Goal: Task Accomplishment & Management: Use online tool/utility

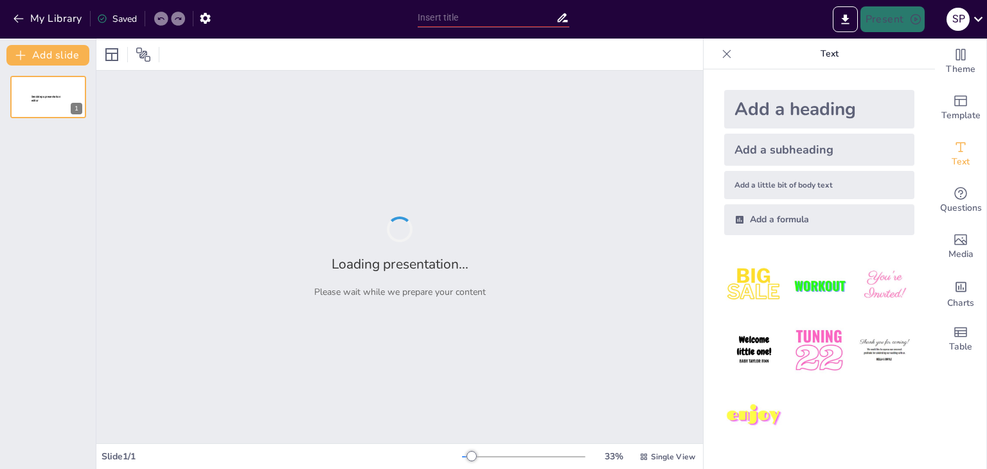
type input "Evaluating the Impact of a Data-Driven Low-Emission Zone on Traffic and Air Qua…"
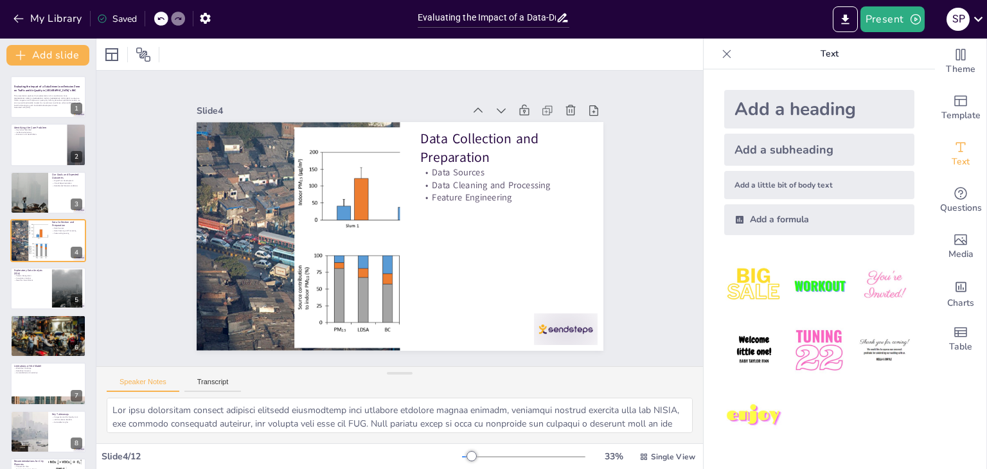
type textarea "The first goal of our project is to create a reliable digital twin of the Bandr…"
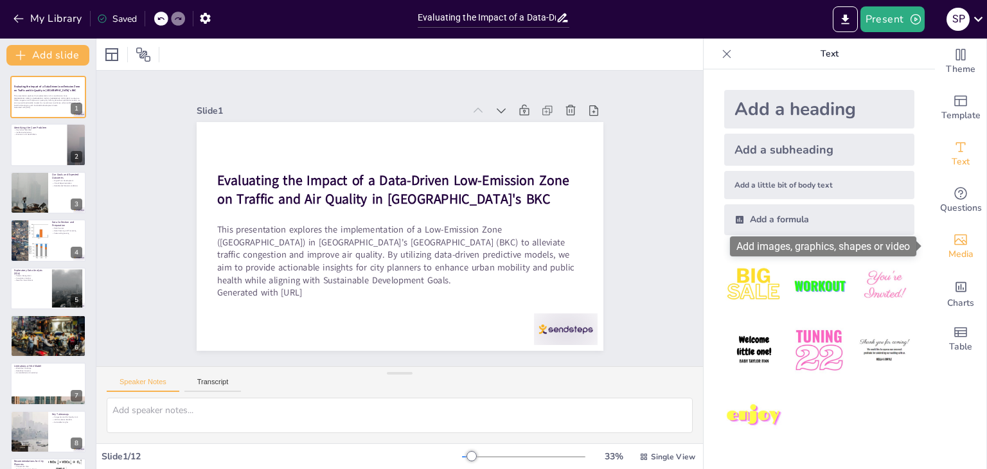
click at [951, 253] on span "Media" at bounding box center [961, 254] width 25 height 14
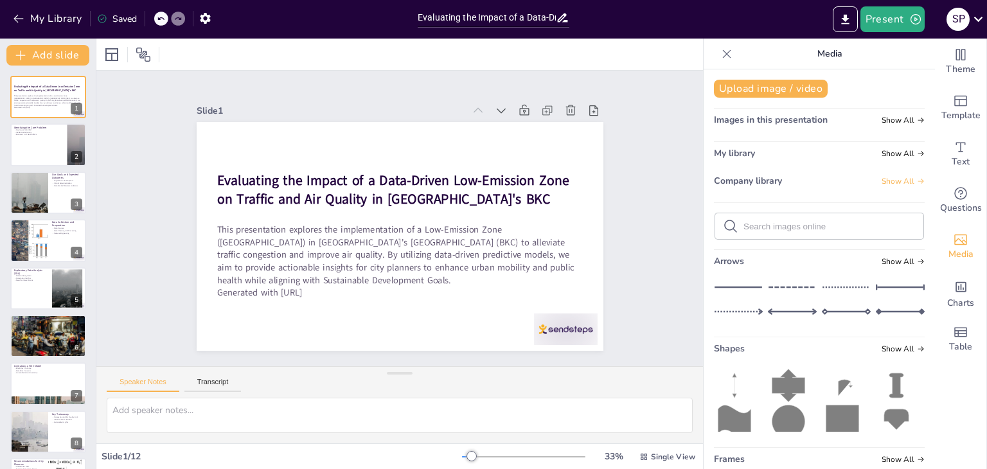
click at [892, 183] on span "Show All" at bounding box center [903, 181] width 43 height 9
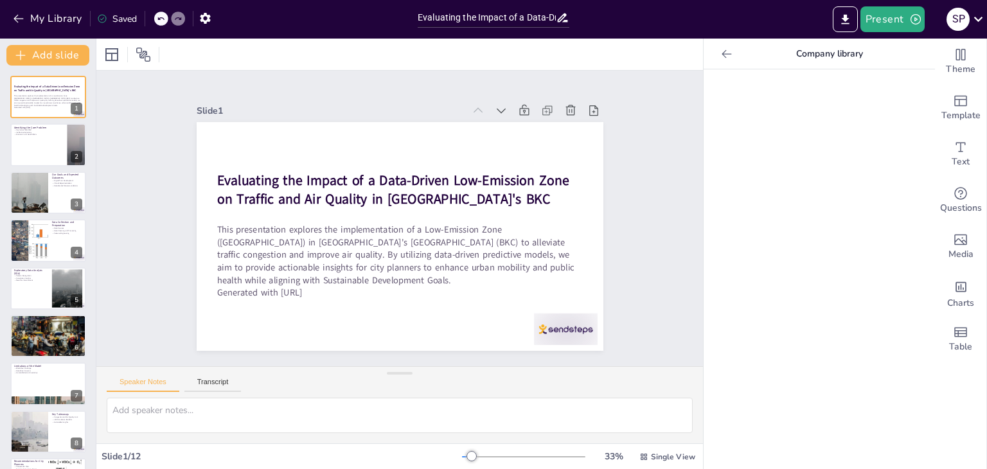
click at [717, 53] on div at bounding box center [727, 54] width 21 height 21
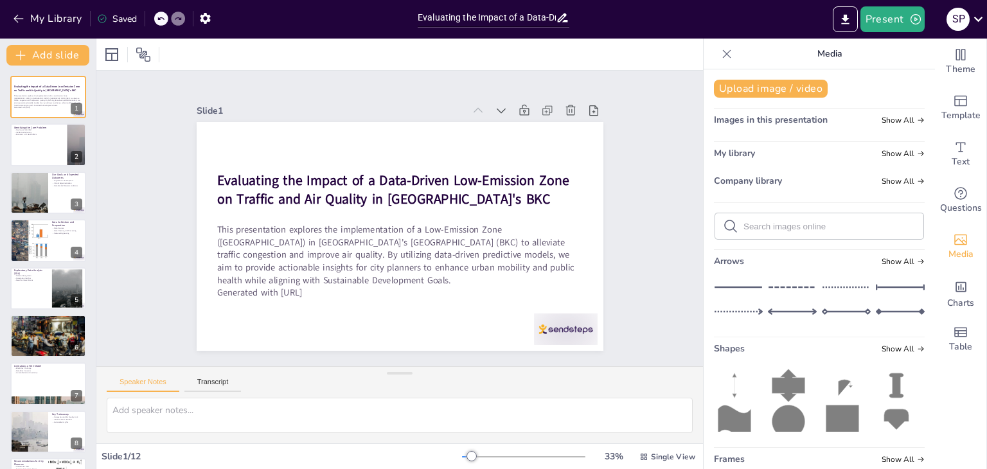
click at [796, 232] on form at bounding box center [830, 226] width 172 height 12
click at [802, 226] on input "text" at bounding box center [830, 227] width 172 height 10
type input "p"
type input "city pollutoiion"
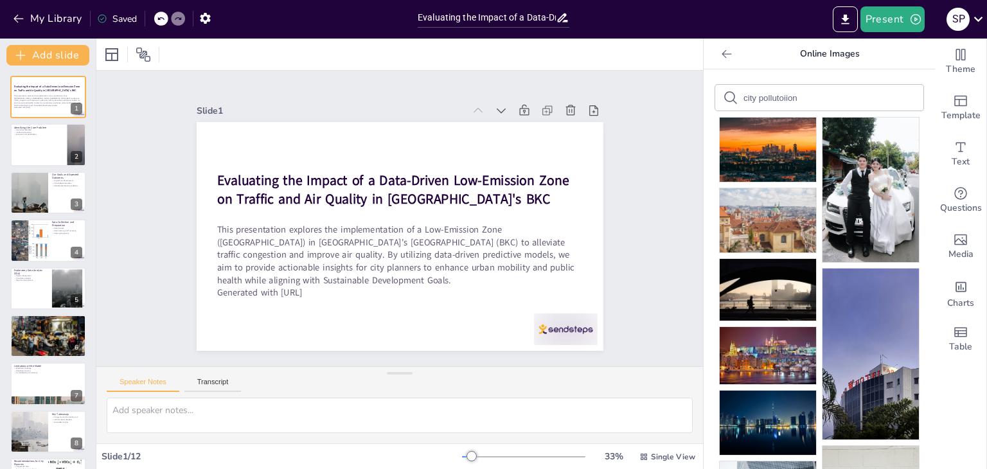
click at [797, 92] on form "city pollutoiion" at bounding box center [798, 98] width 109 height 12
click at [805, 87] on div "city pollutoiion" at bounding box center [819, 98] width 208 height 26
click at [794, 99] on input "city pollutoiion" at bounding box center [798, 98] width 109 height 10
type input "city pollution"
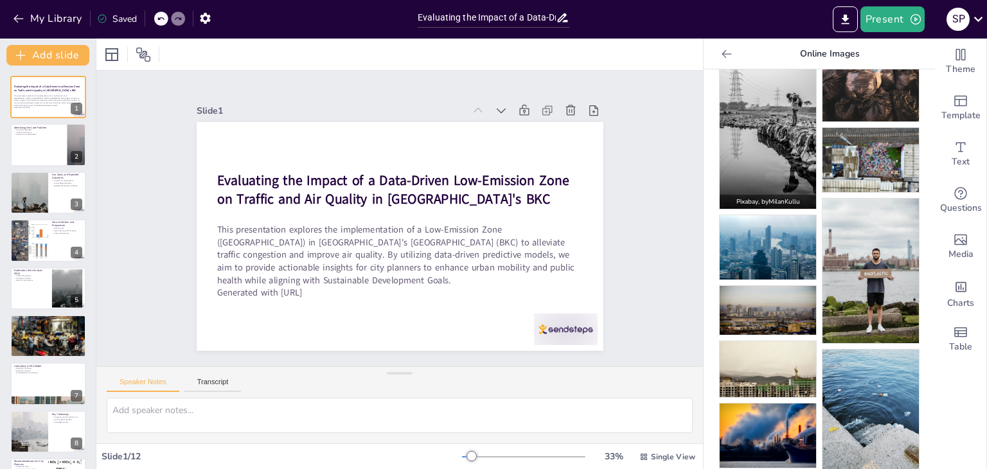
scroll to position [327, 0]
click at [774, 226] on img at bounding box center [768, 247] width 96 height 64
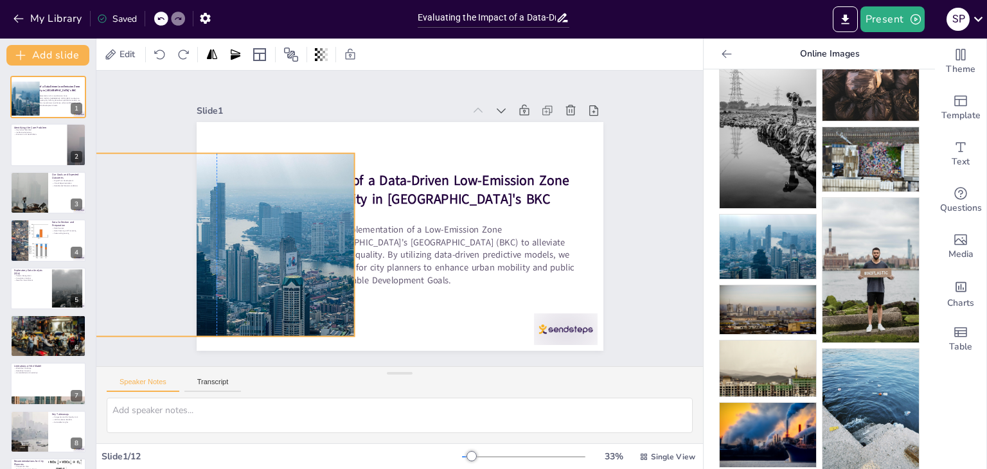
drag, startPoint x: 464, startPoint y: 191, endPoint x: 280, endPoint y: 199, distance: 184.0
click at [280, 199] on div at bounding box center [258, 99] width 320 height 327
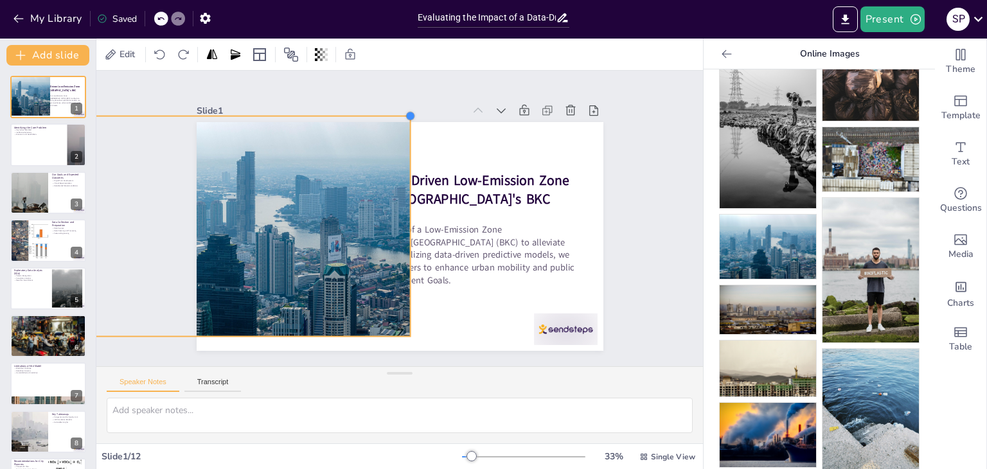
drag, startPoint x: 343, startPoint y: 151, endPoint x: 343, endPoint y: 114, distance: 36.6
click at [343, 114] on div "Slide 1 Evaluating the Impact of a Data-Driven Low-Emission Zone on Traffic and…" at bounding box center [395, 224] width 477 height 419
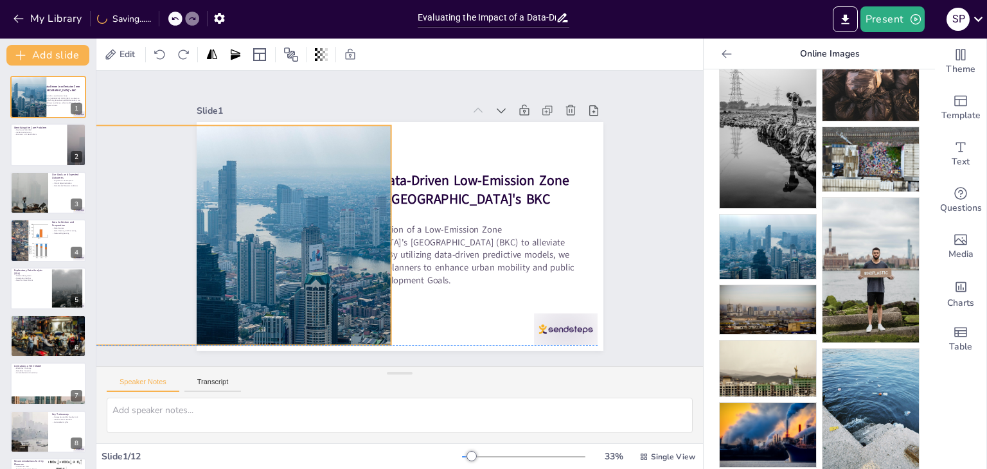
drag, startPoint x: 321, startPoint y: 195, endPoint x: 303, endPoint y: 199, distance: 18.4
click at [303, 199] on div at bounding box center [226, 235] width 330 height 220
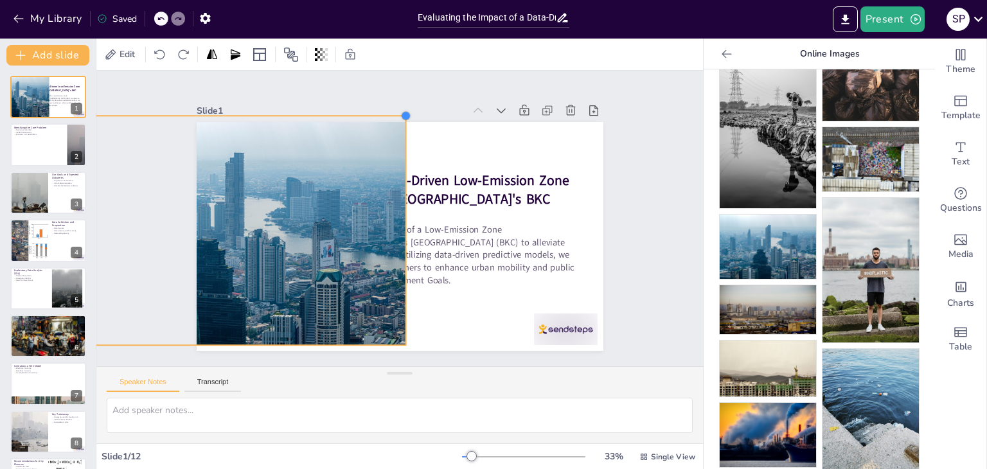
drag, startPoint x: 379, startPoint y: 119, endPoint x: 388, endPoint y: 110, distance: 13.2
click at [388, 110] on div "Slide 1 Evaluating the Impact of a Data-Driven Low-Emission Zone on Traffic and…" at bounding box center [399, 226] width 431 height 291
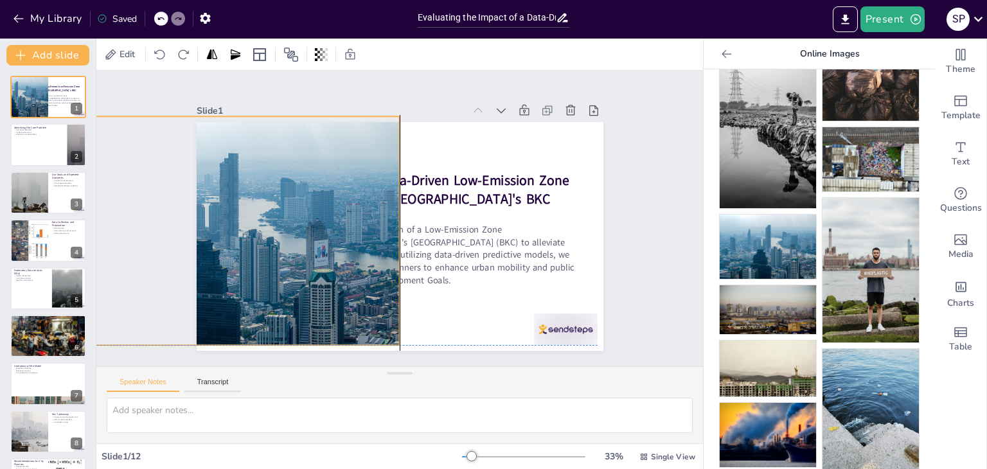
click at [347, 168] on div at bounding box center [228, 213] width 366 height 264
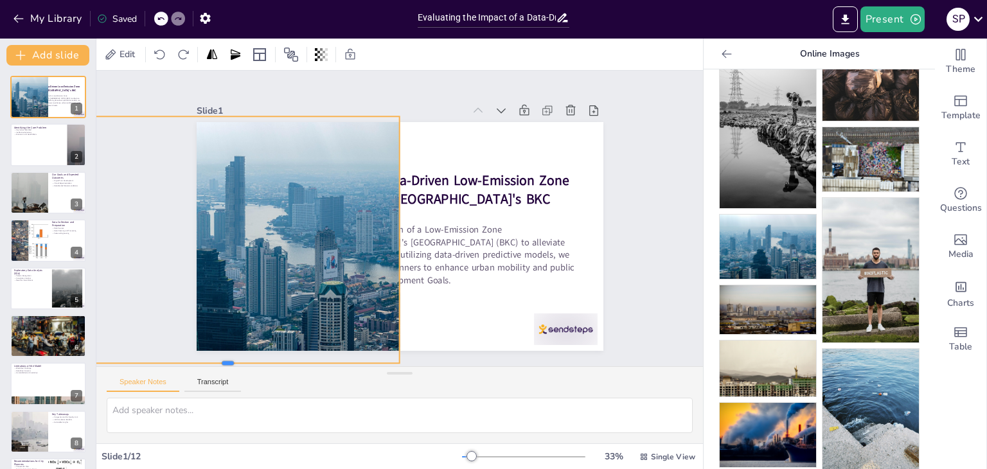
drag, startPoint x: 217, startPoint y: 343, endPoint x: 216, endPoint y: 361, distance: 18.0
click at [216, 361] on div "Slide 1 Evaluating the Impact of a Data-Driven Low-Emission Zone on Traffic and…" at bounding box center [399, 219] width 634 height 358
click at [211, 190] on div at bounding box center [233, 222] width 380 height 283
click at [201, 82] on div at bounding box center [212, 70] width 22 height 22
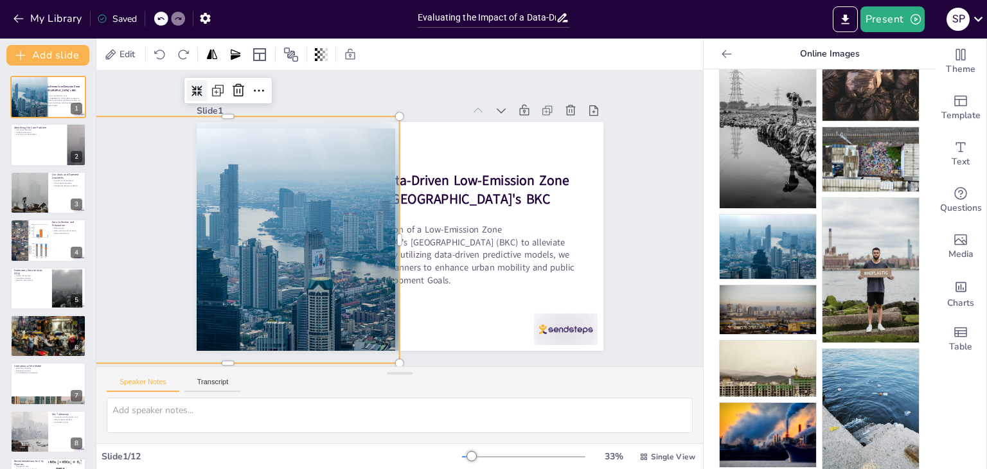
click at [206, 76] on icon at bounding box center [212, 70] width 12 height 12
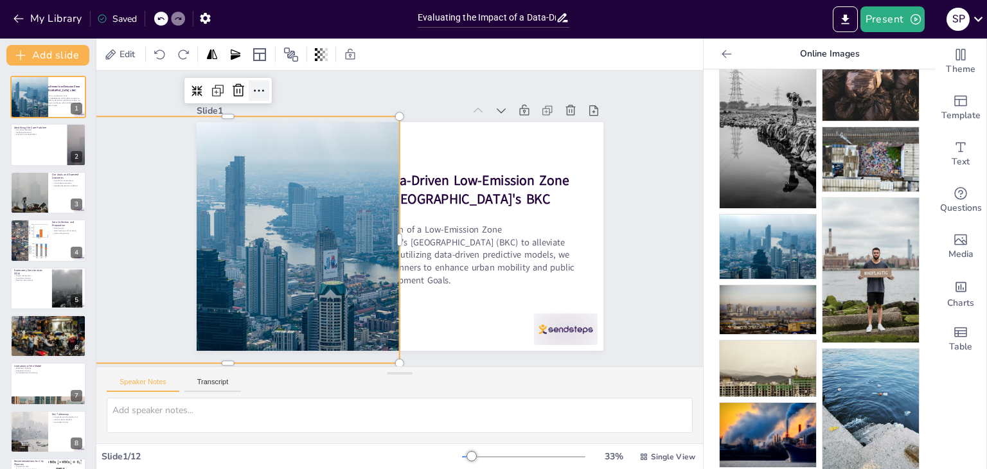
click at [264, 85] on icon at bounding box center [272, 76] width 17 height 17
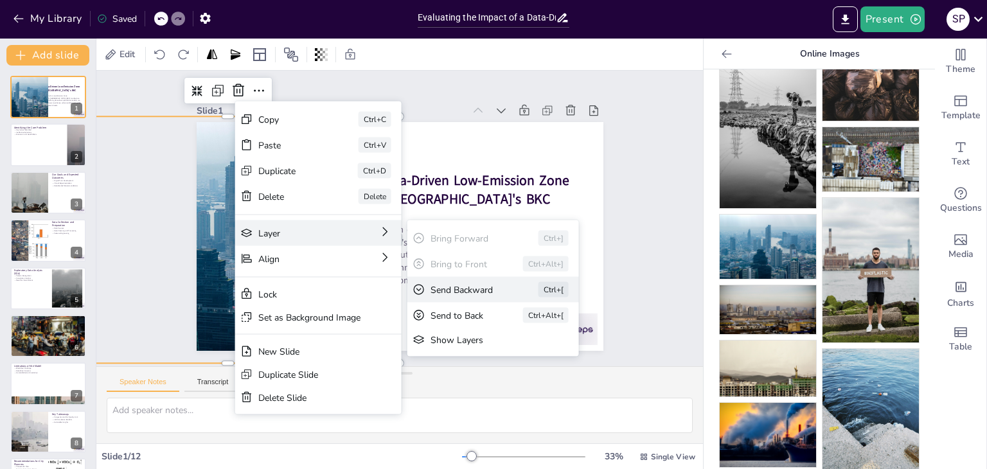
click at [494, 377] on div "Send Backward" at bounding box center [530, 390] width 73 height 27
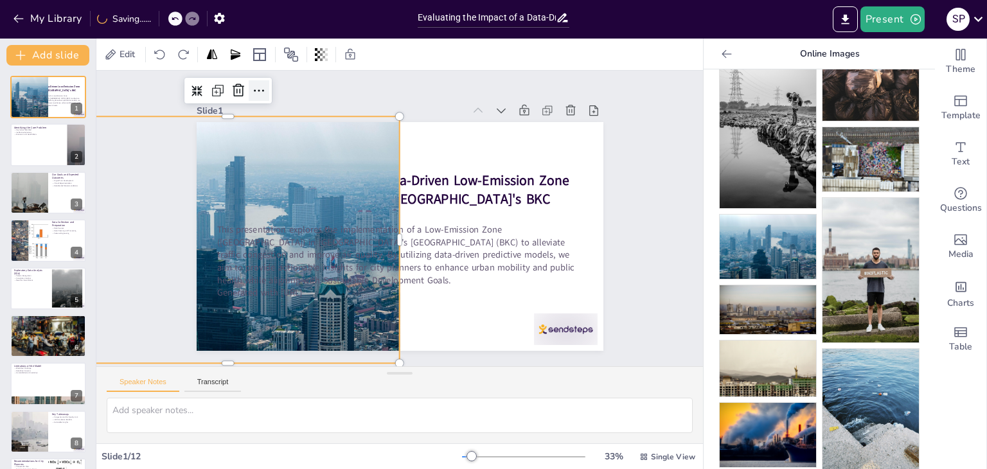
click at [264, 85] on icon at bounding box center [272, 76] width 17 height 17
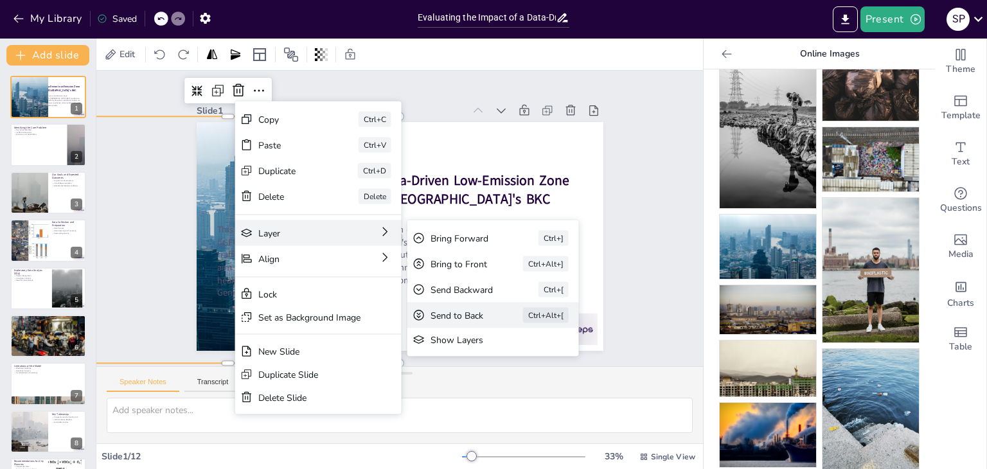
click at [489, 383] on div "Send to Back Ctrl+Alt+[" at bounding box center [571, 405] width 174 height 44
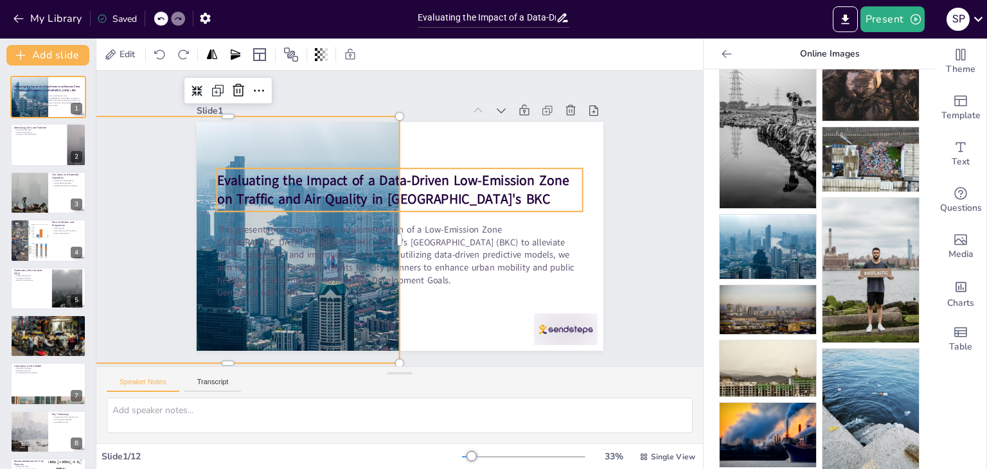
click at [399, 175] on strong "Evaluating the Impact of a Data-Driven Low-Emission Zone on Traffic and Air Qua…" at bounding box center [393, 189] width 352 height 37
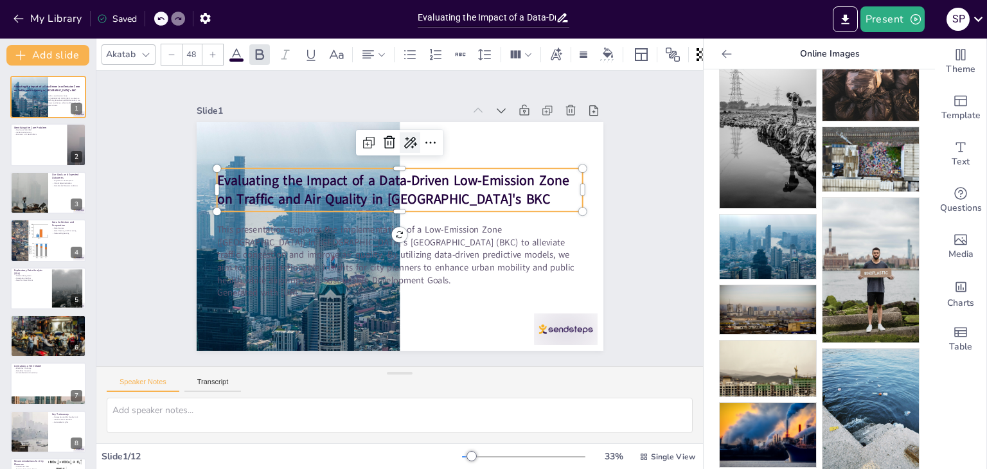
click at [411, 138] on icon at bounding box center [418, 144] width 14 height 13
click at [430, 141] on icon at bounding box center [438, 146] width 17 height 17
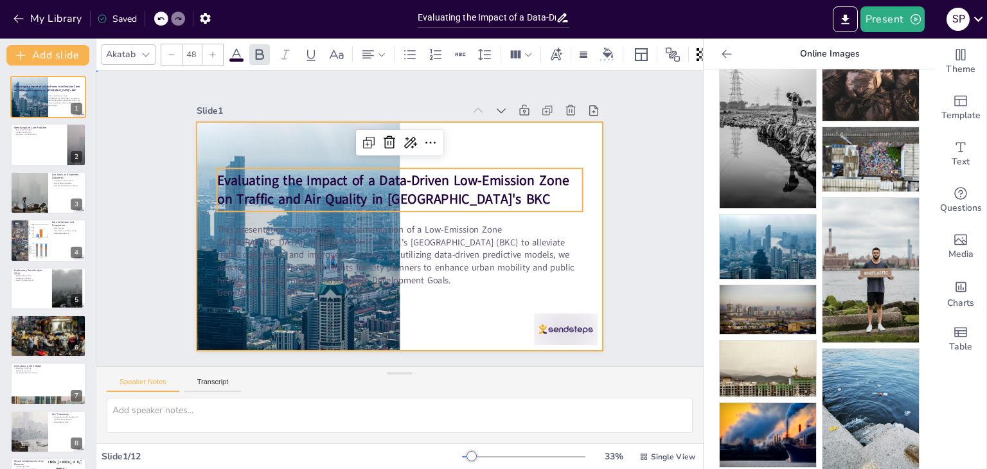
click at [469, 137] on div at bounding box center [398, 237] width 429 height 270
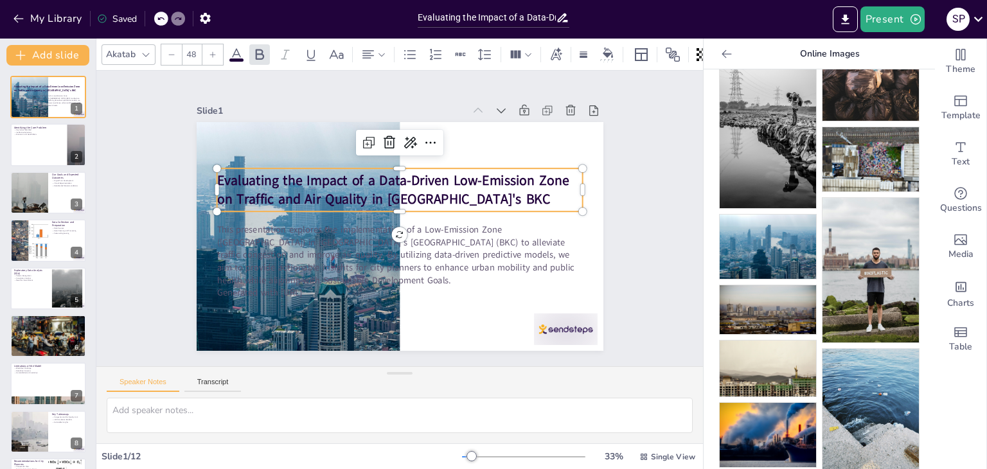
click at [219, 173] on strong "Evaluating the Impact of a Data-Driven Low-Emission Zone on Traffic and Air Qua…" at bounding box center [396, 188] width 354 height 72
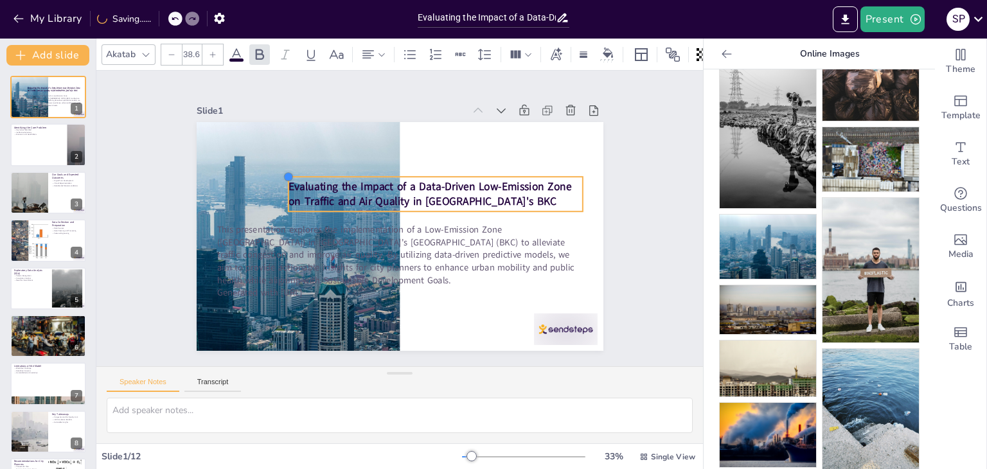
drag, startPoint x: 204, startPoint y: 163, endPoint x: 383, endPoint y: 171, distance: 179.5
click at [383, 171] on div "Evaluating the Impact of a Data-Driven Low-Emission Zone on Traffic and Air Qua…" at bounding box center [398, 237] width 429 height 270
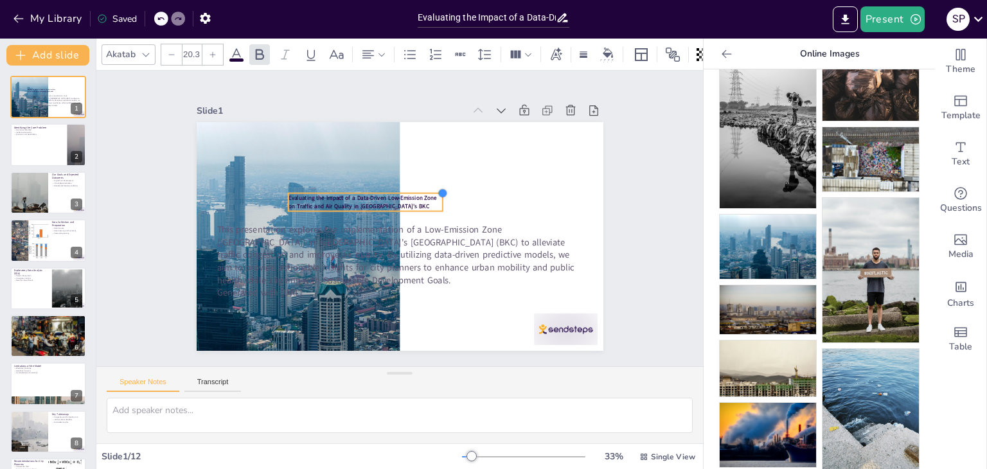
drag, startPoint x: 571, startPoint y: 173, endPoint x: 431, endPoint y: 191, distance: 141.3
click at [440, 192] on div at bounding box center [446, 198] width 12 height 12
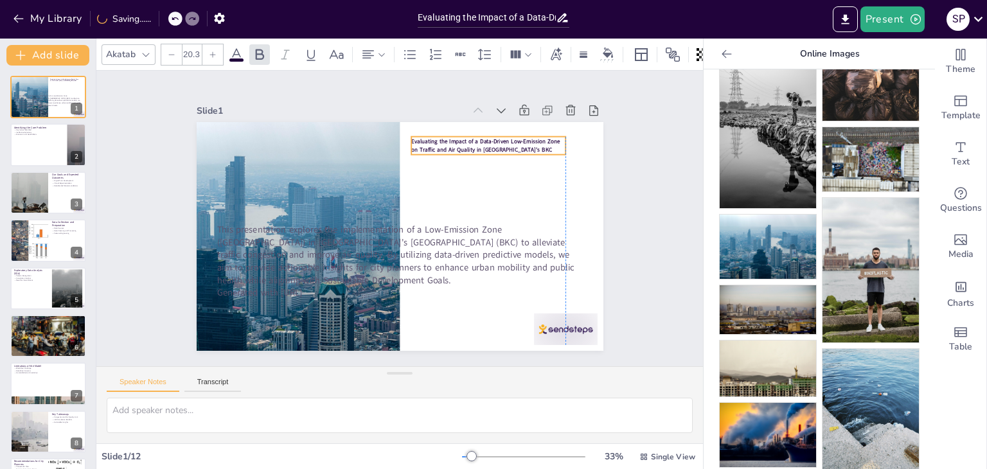
drag, startPoint x: 372, startPoint y: 195, endPoint x: 497, endPoint y: 139, distance: 136.9
click at [497, 145] on strong "Evaluating the Impact of a Data-Driven Low-Emission Zone on Traffic and Air Qua…" at bounding box center [504, 174] width 146 height 58
drag, startPoint x: 555, startPoint y: 150, endPoint x: 495, endPoint y: 152, distance: 60.5
click at [495, 152] on div "Evaluating the Impact of a Data-Driven Low-Emission Zone on Traffic and Air Qua…" at bounding box center [400, 236] width 407 height 229
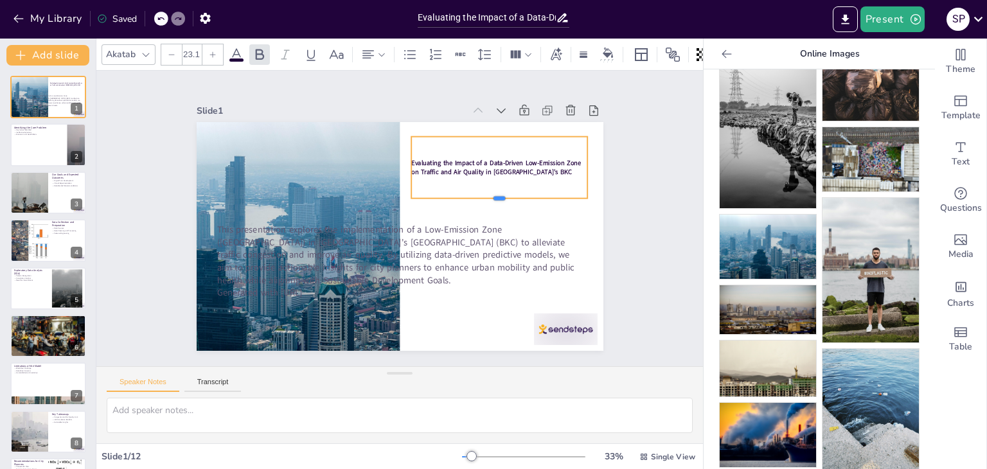
drag, startPoint x: 492, startPoint y: 152, endPoint x: 497, endPoint y: 193, distance: 41.4
click at [497, 201] on div at bounding box center [500, 224] width 175 height 47
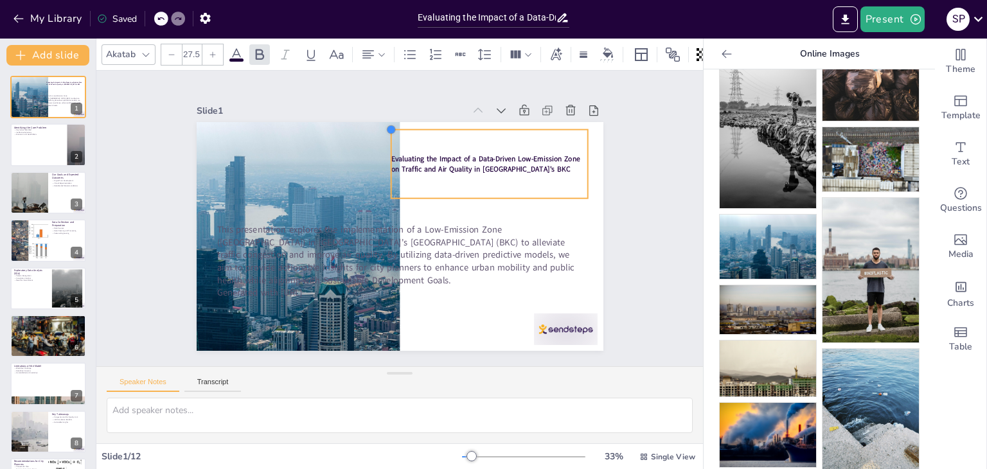
type input "27.7"
drag, startPoint x: 399, startPoint y: 132, endPoint x: 388, endPoint y: 120, distance: 16.0
click at [388, 120] on div "Evaluating the Impact of a Data-Driven Low-Emission Zone on Traffic and Air Qua…" at bounding box center [396, 236] width 445 height 309
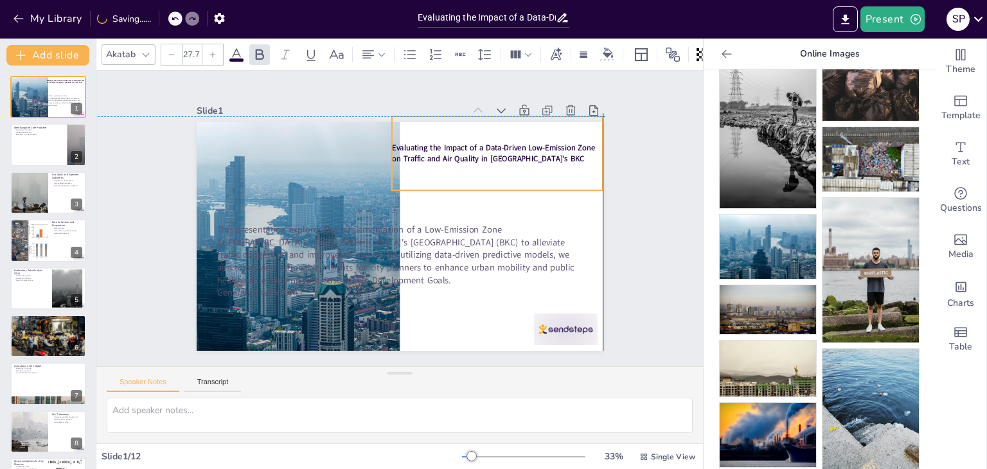
drag, startPoint x: 420, startPoint y: 157, endPoint x: 438, endPoint y: 145, distance: 21.8
click at [438, 145] on strong "Evaluating the Impact of a Data-Driven Low-Emission Zone on Traffic and Air Qua…" at bounding box center [493, 154] width 203 height 22
